Goal: Task Accomplishment & Management: Manage account settings

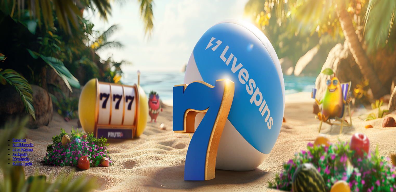
click at [61, 76] on label "€50" at bounding box center [57, 78] width 6 height 4
type input "**"
click at [27, 124] on span "Talleta ja pelaa" at bounding box center [15, 126] width 23 height 4
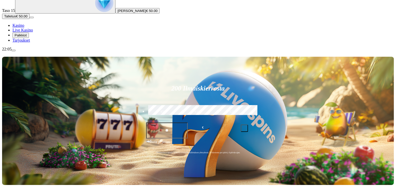
scroll to position [52, 0]
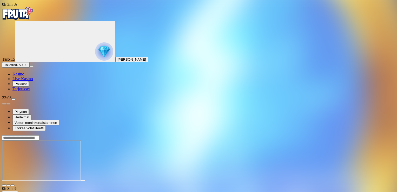
click at [4, 185] on span "close icon" at bounding box center [4, 185] width 0 height 0
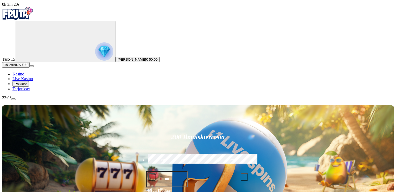
click at [244, 177] on span "plus icon" at bounding box center [244, 177] width 0 height 0
click at [152, 177] on span "minus icon" at bounding box center [152, 177] width 0 height 0
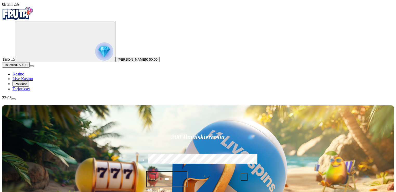
click at [152, 177] on span "minus icon" at bounding box center [152, 177] width 0 height 0
click at [244, 177] on span "plus icon" at bounding box center [244, 177] width 0 height 0
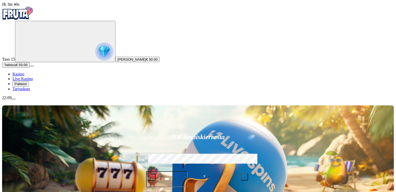
click at [170, 188] on span "Talleta ja pelaa" at bounding box center [159, 192] width 22 height 9
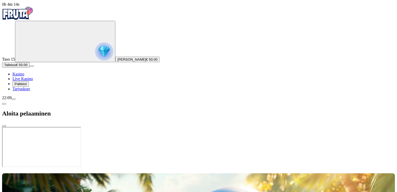
click at [165, 100] on div "Aloita pelaaminen" at bounding box center [198, 113] width 393 height 27
drag, startPoint x: 265, startPoint y: 128, endPoint x: 265, endPoint y: 123, distance: 4.4
click at [265, 168] on div at bounding box center [198, 168] width 393 height 0
click at [259, 168] on div at bounding box center [198, 168] width 393 height 0
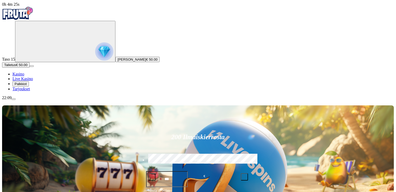
click at [180, 153] on label "€50" at bounding box center [163, 160] width 33 height 15
type input "**"
click at [170, 188] on span "Talleta ja pelaa" at bounding box center [159, 192] width 22 height 9
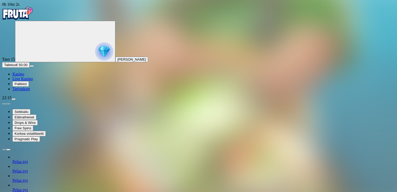
click at [115, 62] on button "[PERSON_NAME]" at bounding box center [131, 59] width 33 height 5
click at [14, 99] on span "menu icon" at bounding box center [14, 99] width 0 height 0
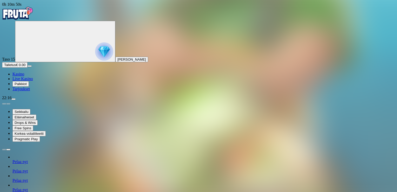
click at [14, 99] on span "menu icon" at bounding box center [14, 99] width 0 height 0
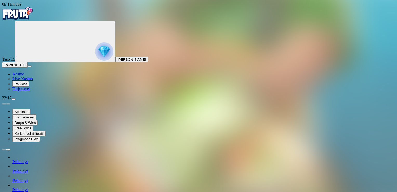
scroll to position [28, 0]
type input "*"
type input "******"
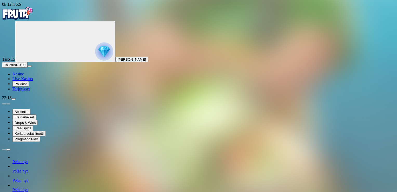
type input "****"
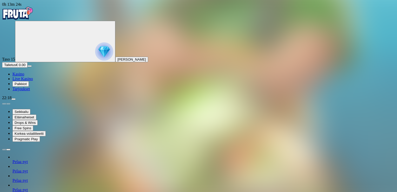
click at [14, 99] on span "menu icon" at bounding box center [14, 99] width 0 height 0
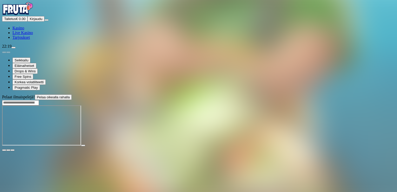
click at [4, 150] on span "close icon" at bounding box center [4, 150] width 0 height 0
